Goal: Information Seeking & Learning: Learn about a topic

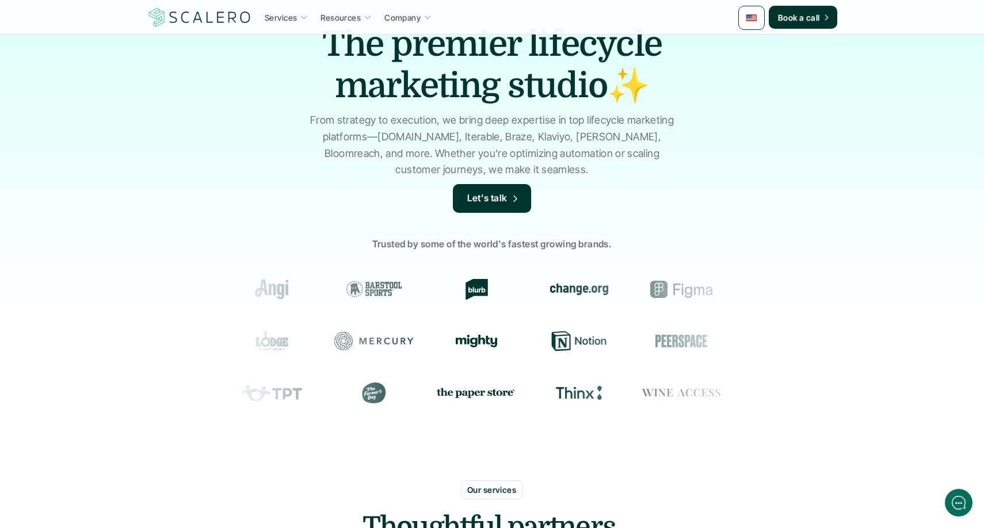
click at [291, 21] on p "Services" at bounding box center [281, 18] width 32 height 12
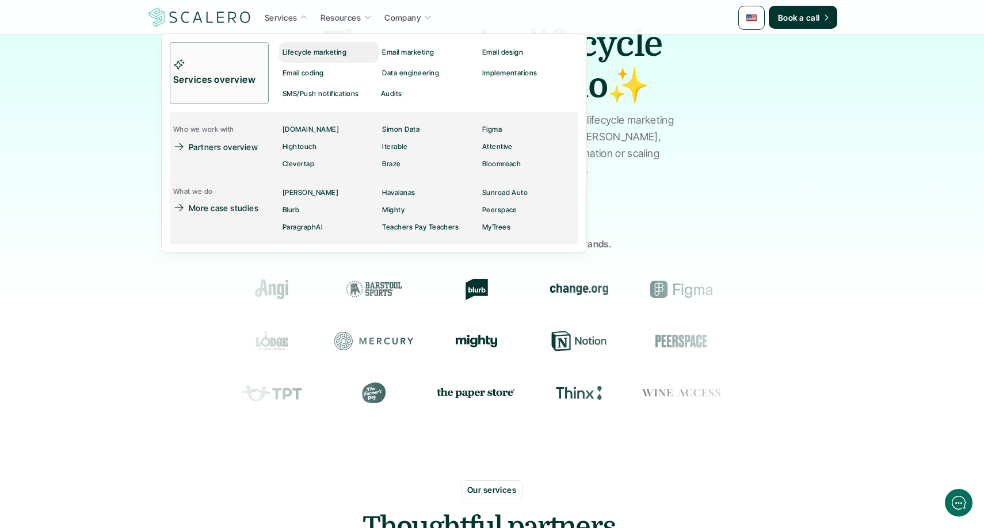
click at [309, 54] on p "Lifecycle marketing" at bounding box center [314, 52] width 64 height 8
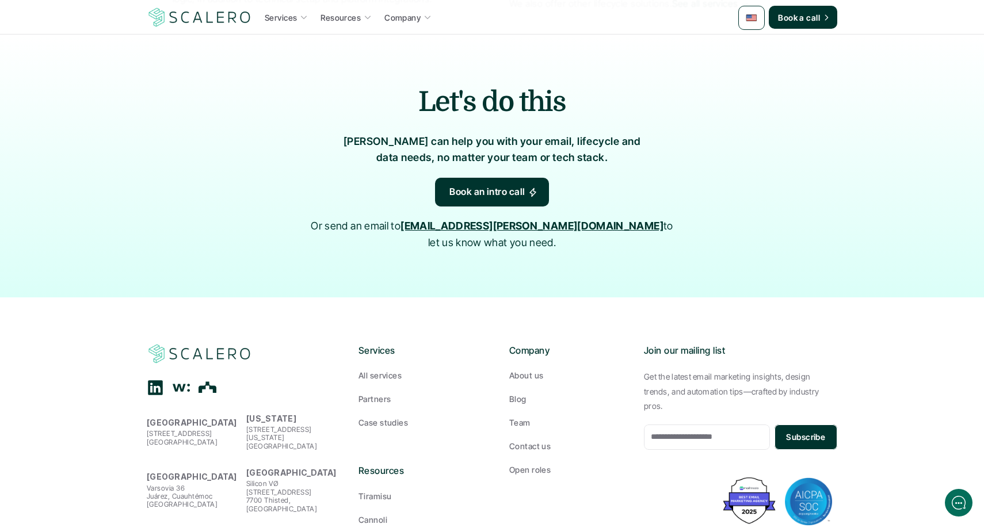
scroll to position [2544, 0]
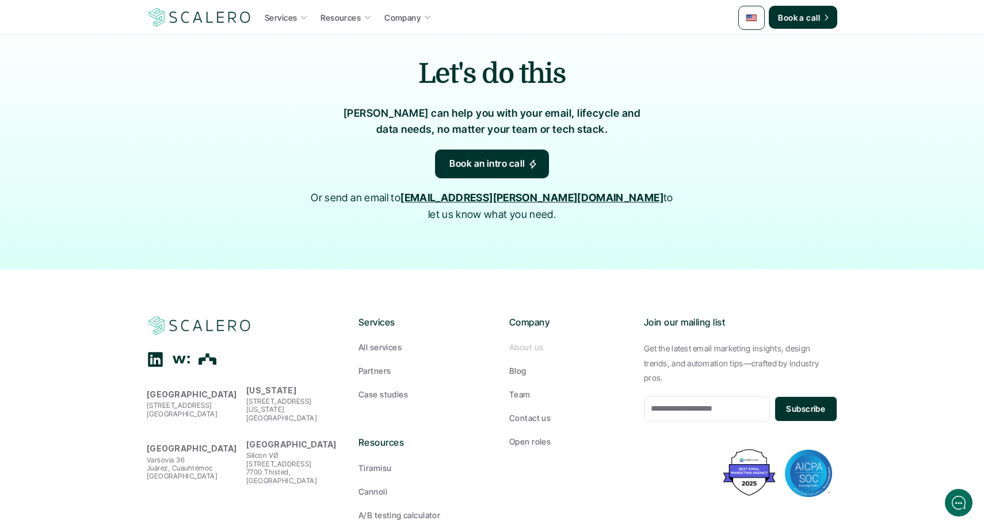
click at [530, 341] on p "About us" at bounding box center [526, 347] width 34 height 12
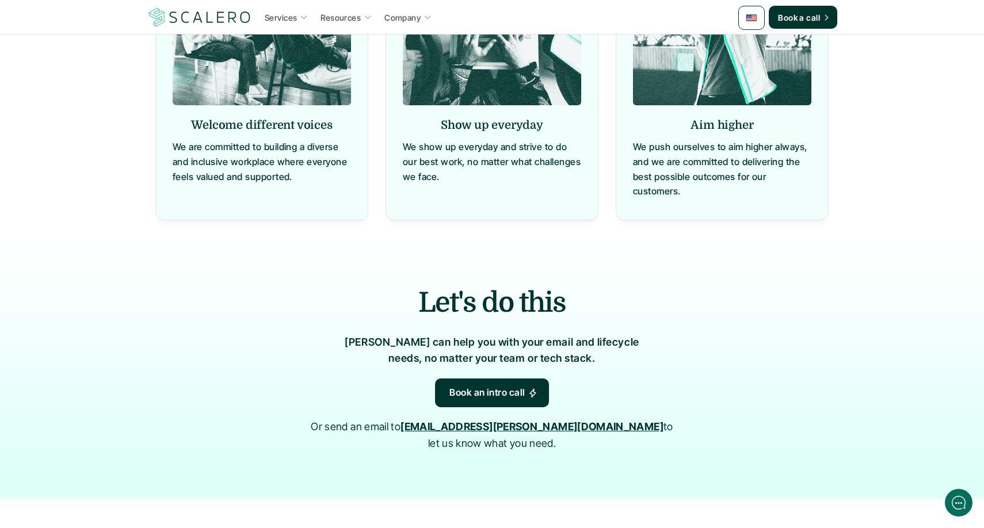
scroll to position [1203, 0]
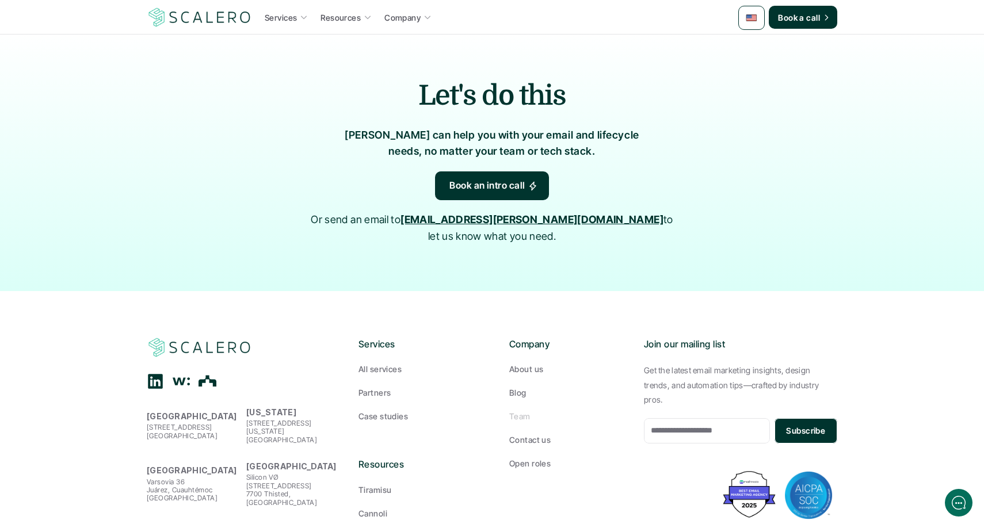
click at [521, 410] on p "Team" at bounding box center [519, 416] width 21 height 12
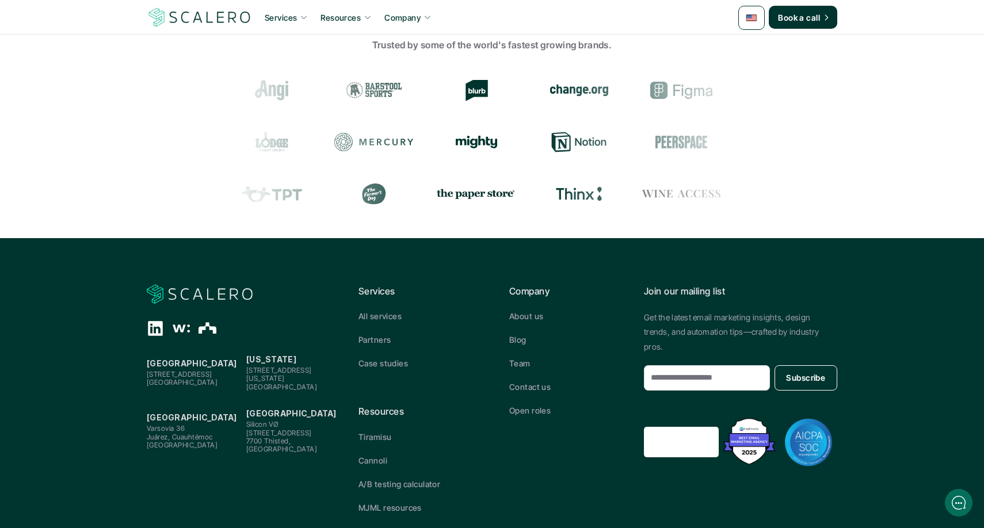
scroll to position [1254, 0]
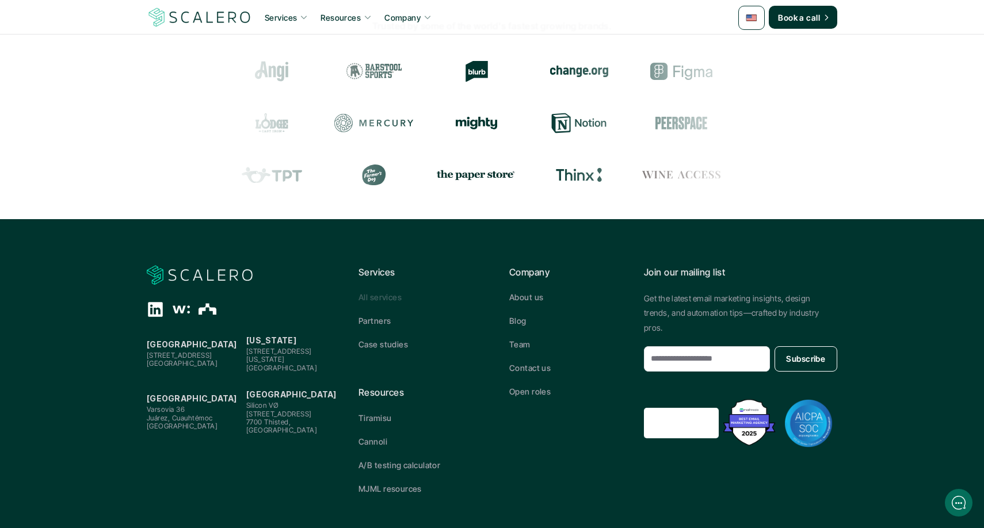
click at [387, 298] on p "All services" at bounding box center [379, 297] width 43 height 12
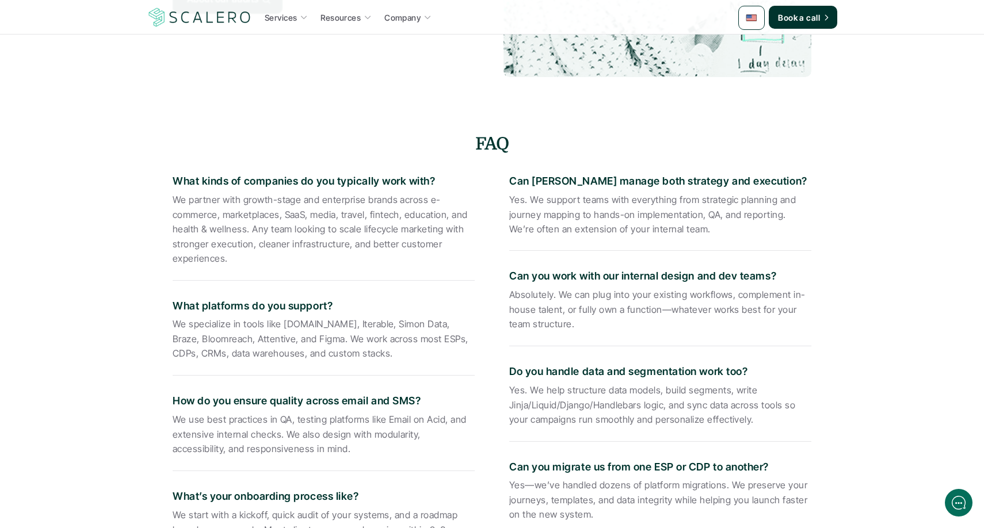
scroll to position [1479, 0]
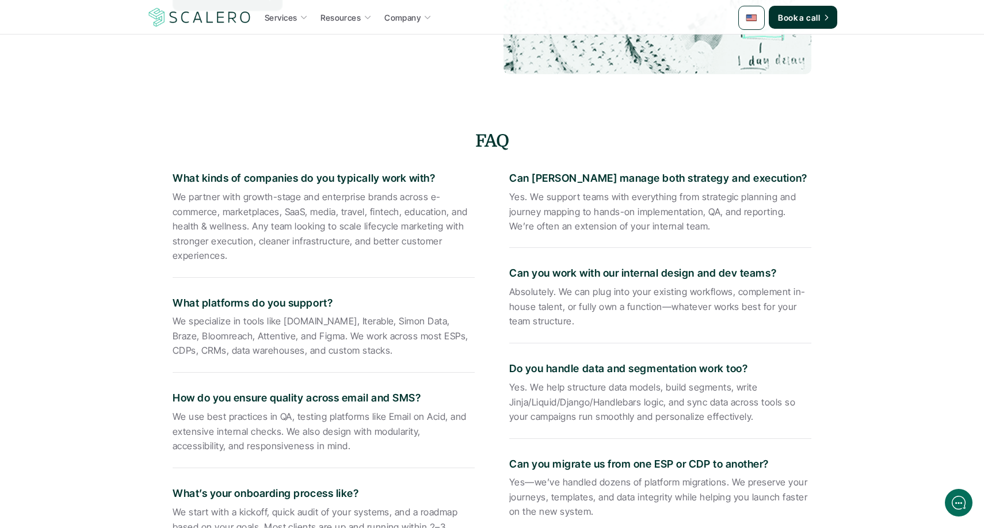
click at [218, 20] on img at bounding box center [200, 17] width 106 height 22
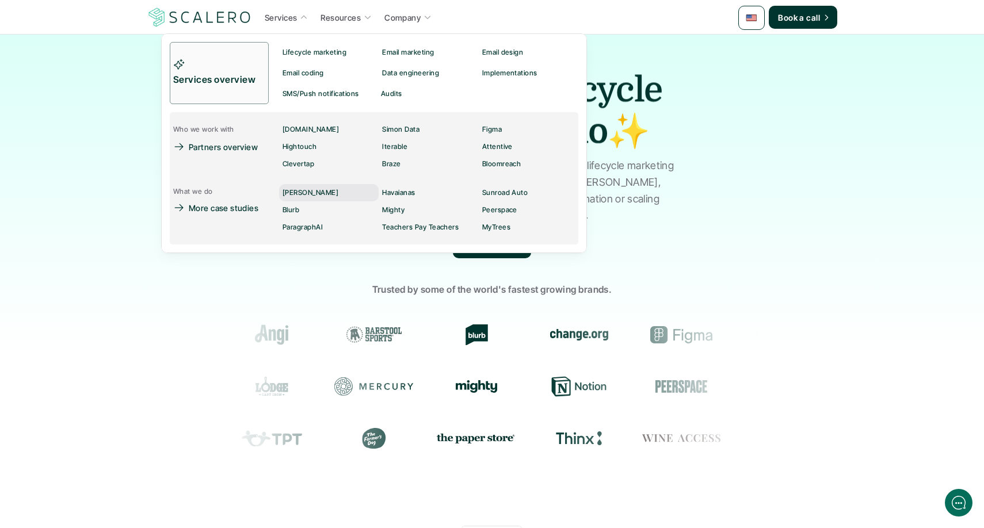
click at [303, 196] on p "[PERSON_NAME]" at bounding box center [310, 193] width 56 height 8
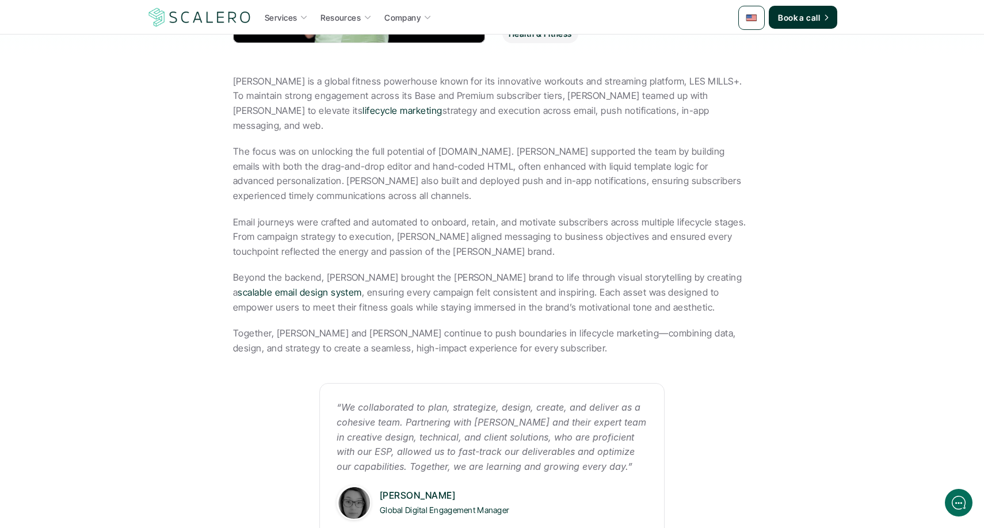
scroll to position [394, 0]
